Goal: Navigation & Orientation: Find specific page/section

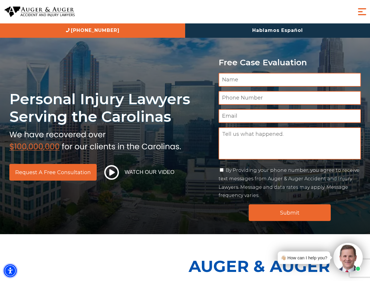
click at [10, 271] on img "Accessibility Menu" at bounding box center [10, 270] width 13 height 13
